Goal: Find contact information: Find contact information

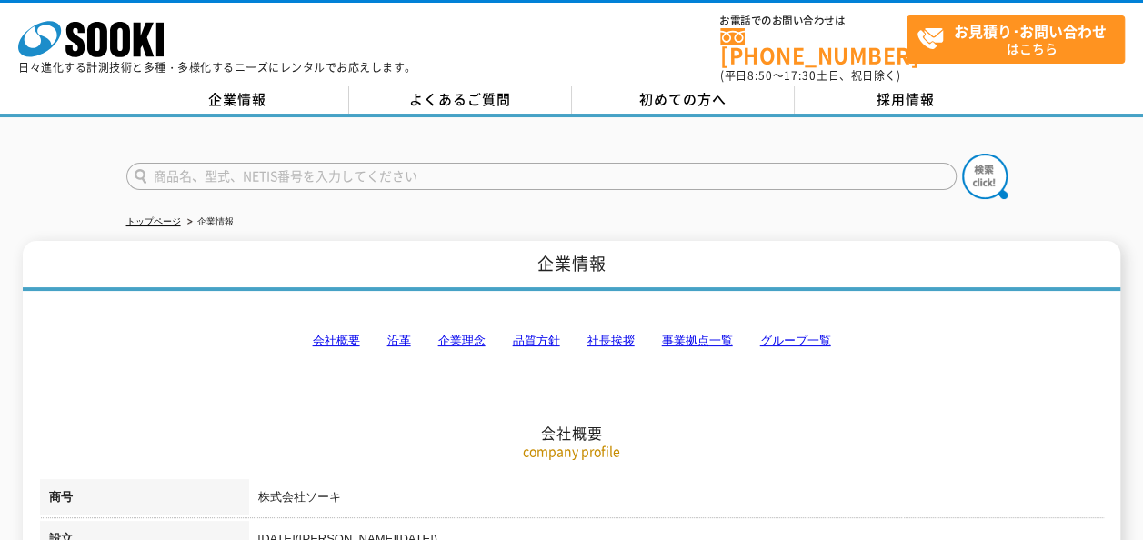
click at [200, 117] on div at bounding box center [571, 160] width 1143 height 87
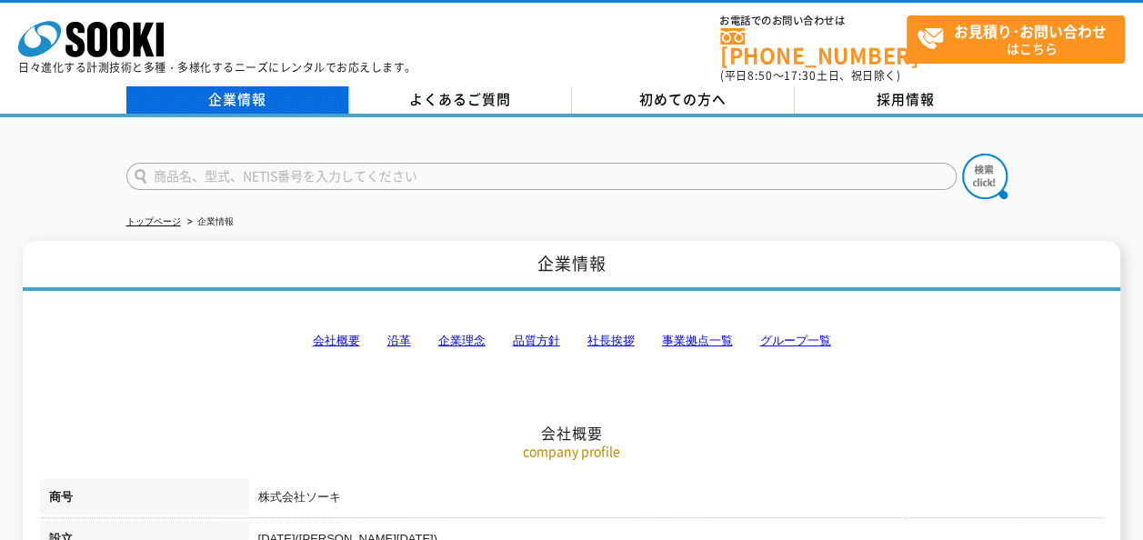
click at [216, 96] on link "企業情報" at bounding box center [237, 99] width 223 height 27
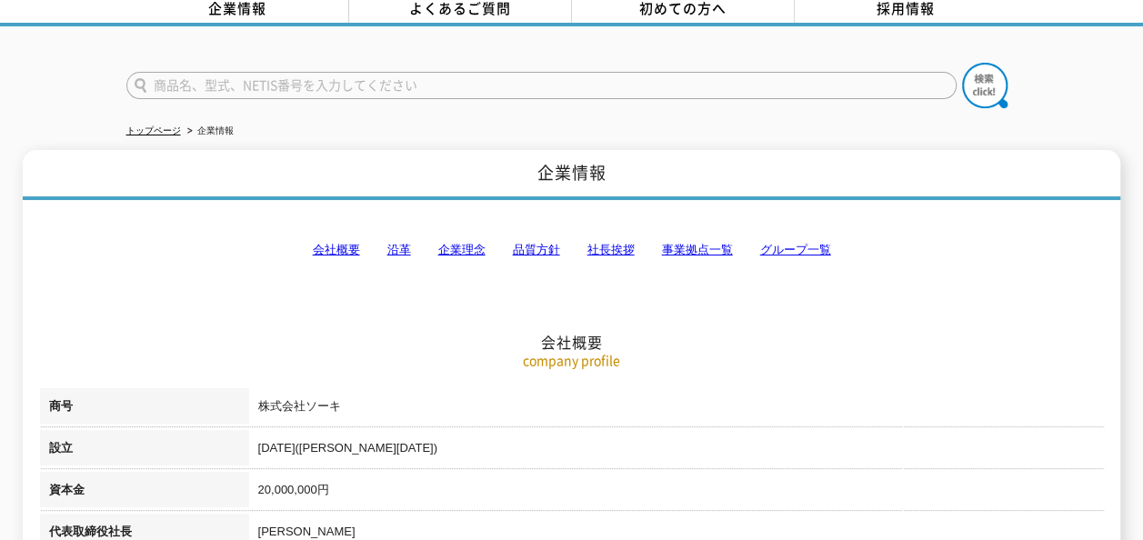
scroll to position [91, 0]
click at [655, 237] on h2 "会社概要" at bounding box center [572, 251] width 1064 height 201
drag, startPoint x: 658, startPoint y: 236, endPoint x: 691, endPoint y: 231, distance: 34.1
click at [659, 236] on h2 "会社概要" at bounding box center [572, 251] width 1064 height 201
click at [691, 243] on link "事業拠点一覧" at bounding box center [697, 250] width 71 height 14
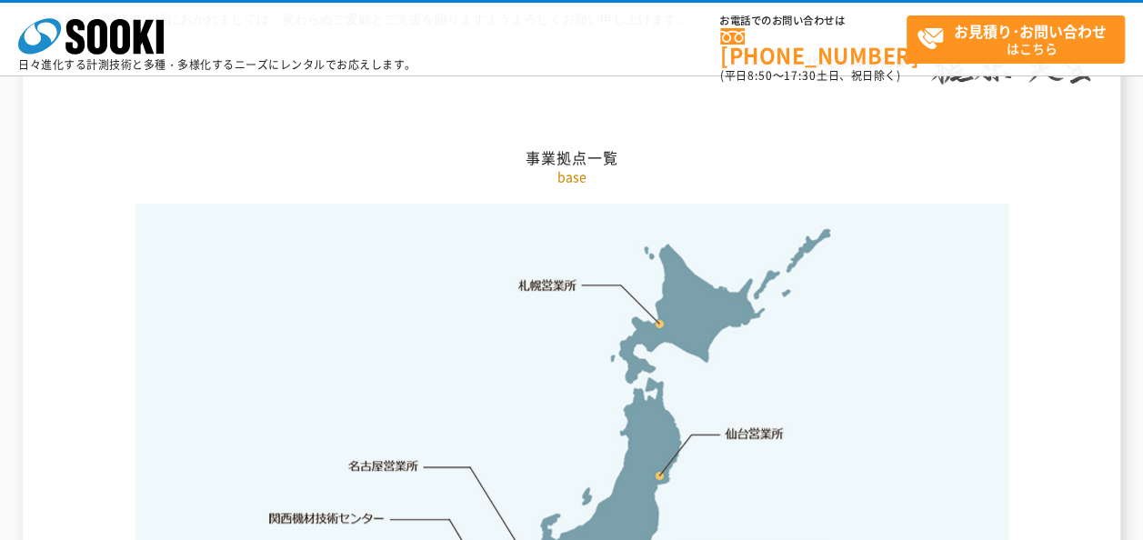
click at [538, 276] on link "札幌営業所" at bounding box center [547, 285] width 59 height 18
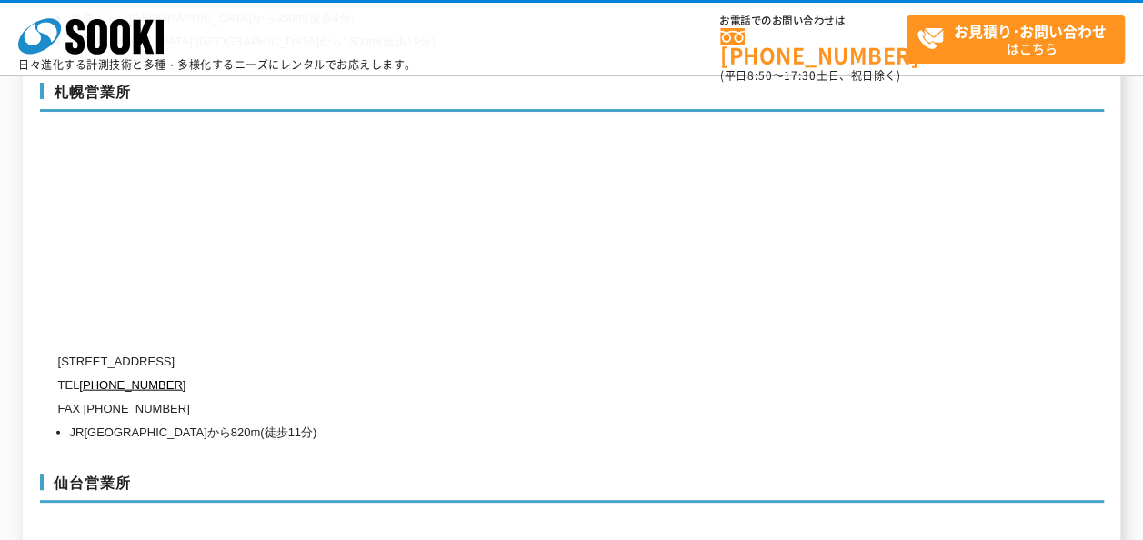
scroll to position [5313, 0]
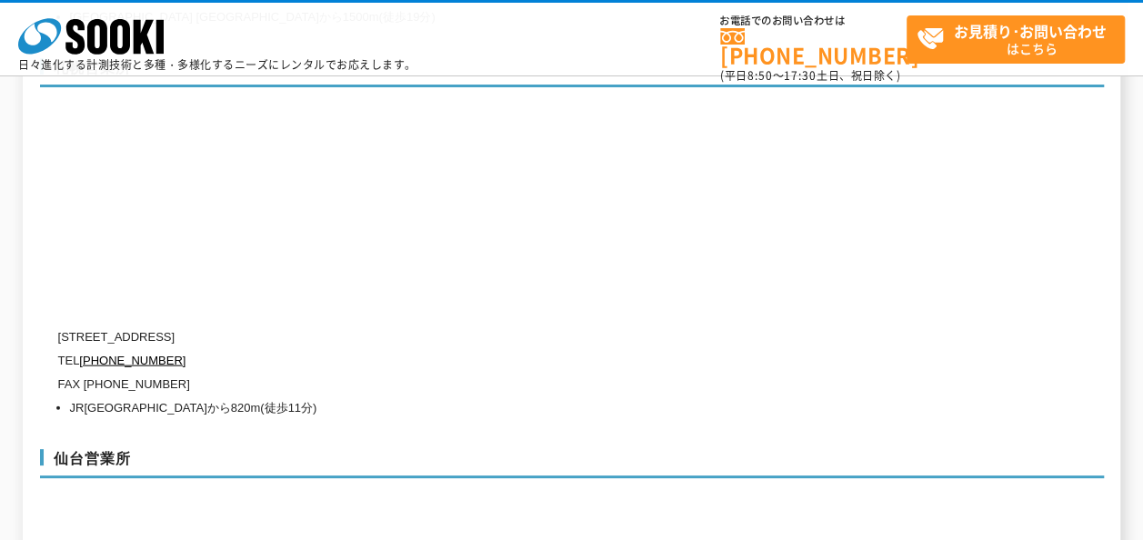
drag, startPoint x: 64, startPoint y: 298, endPoint x: 366, endPoint y: 288, distance: 302.1
click at [366, 326] on p "[STREET_ADDRESS]" at bounding box center [494, 338] width 873 height 24
copy p "006-0803 北海道札幌市手稲区新発寒三条1-10-8"
